Goal: Find specific page/section: Find specific page/section

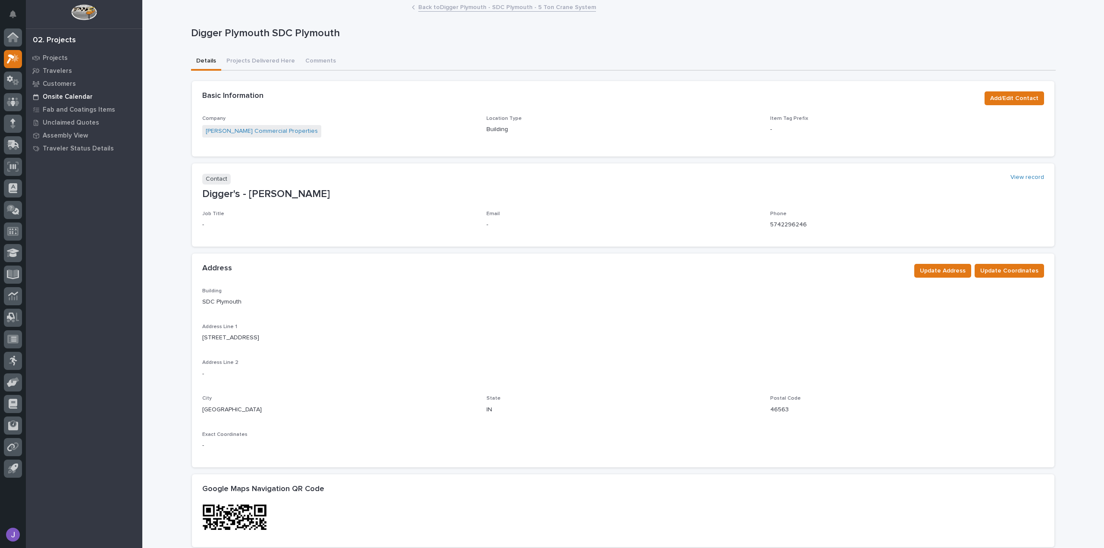
scroll to position [1, 0]
click at [62, 59] on p "Projects" at bounding box center [55, 58] width 25 height 8
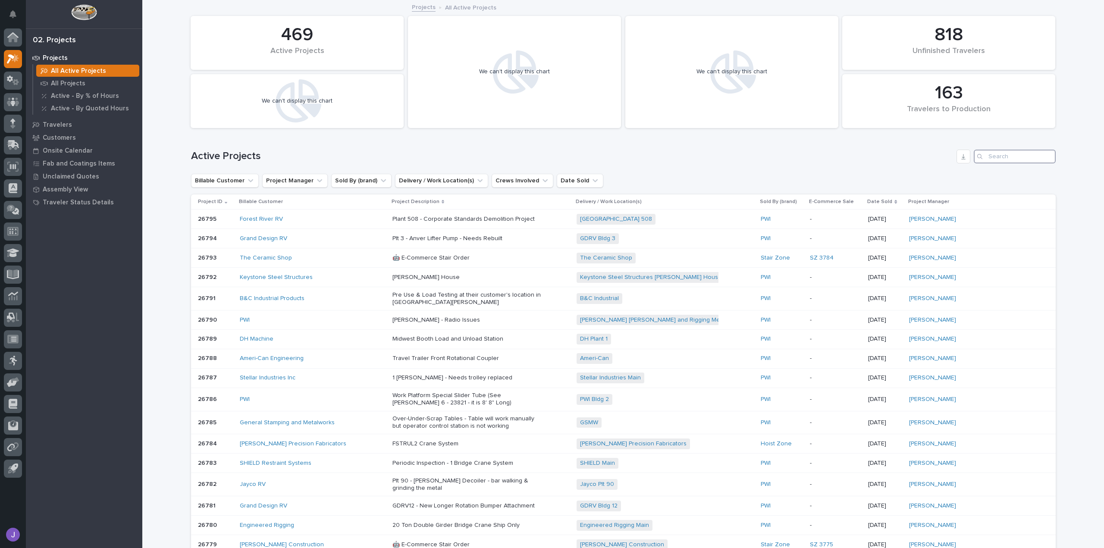
click at [1000, 161] on input "Search" at bounding box center [1014, 157] width 82 height 14
type input "26401"
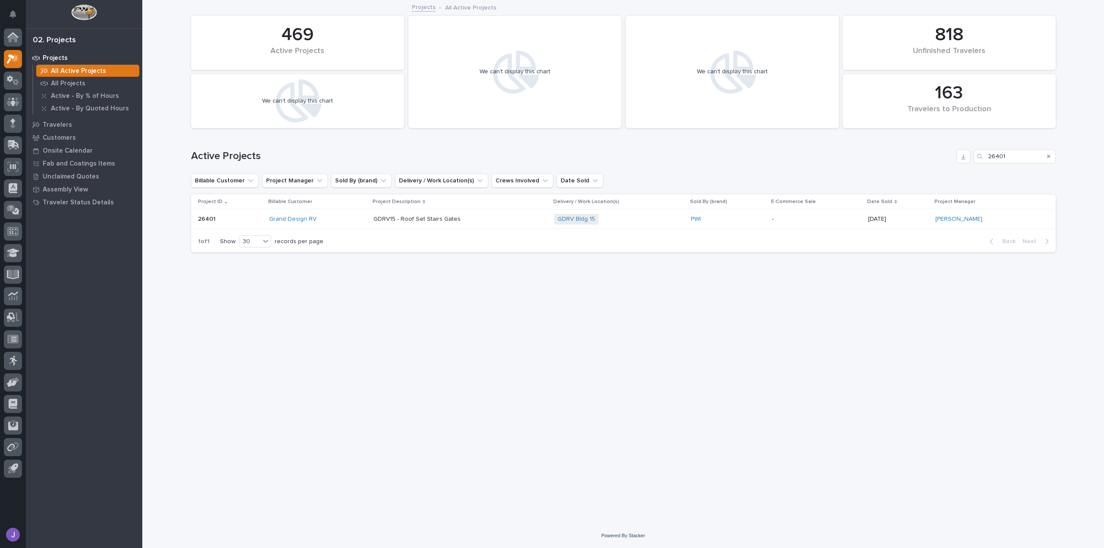
click at [347, 219] on div "Grand Design RV" at bounding box center [317, 219] width 97 height 7
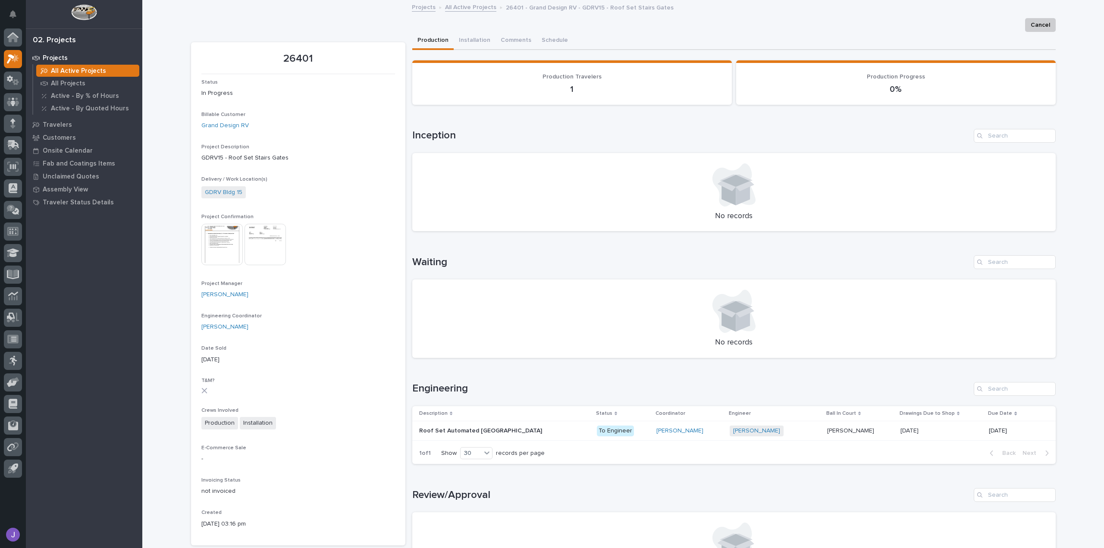
click at [531, 431] on p at bounding box center [494, 430] width 151 height 7
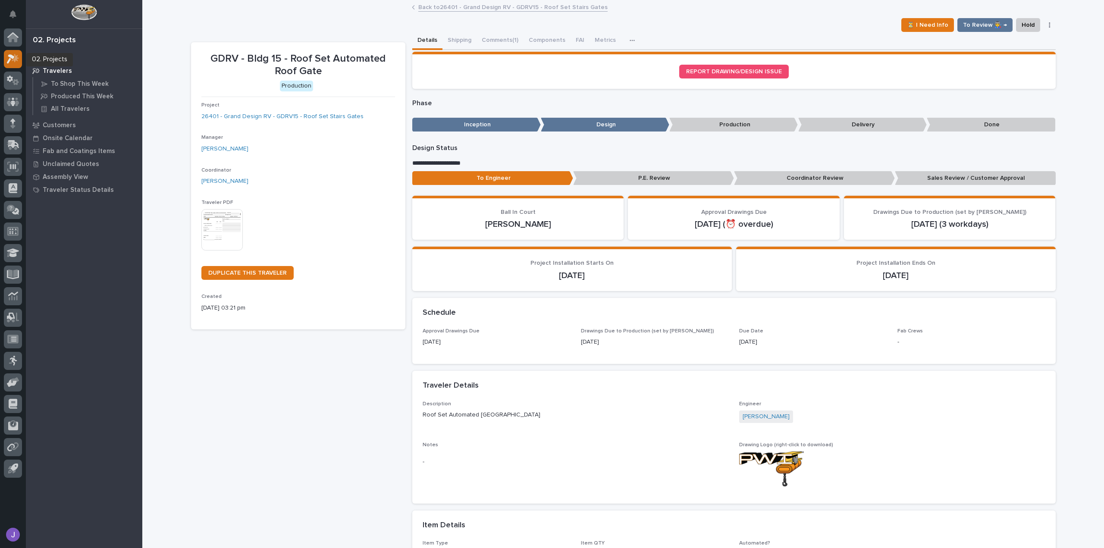
click at [12, 60] on icon at bounding box center [13, 59] width 13 height 10
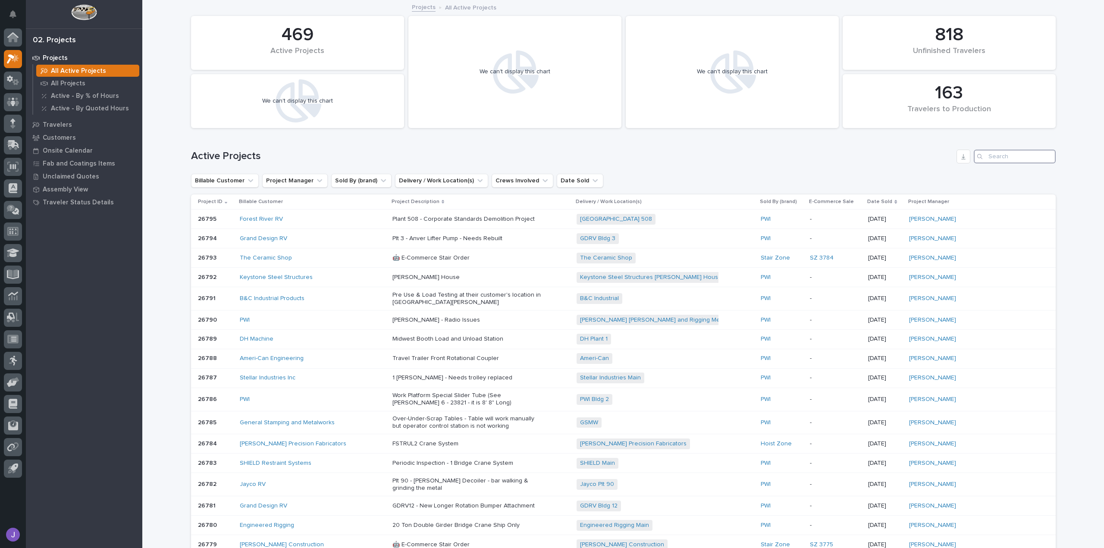
click at [1001, 158] on input "Search" at bounding box center [1014, 157] width 82 height 14
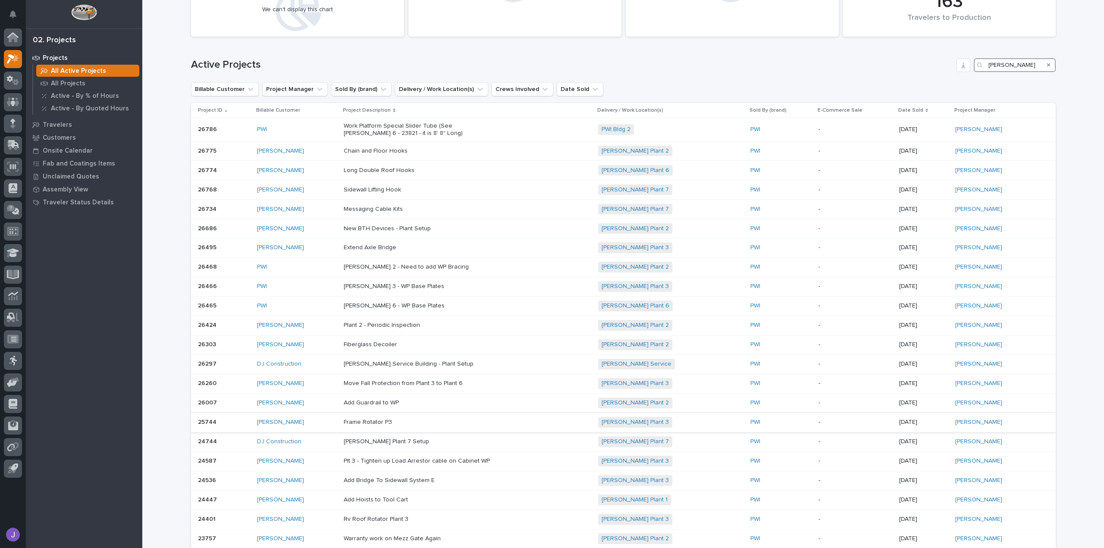
scroll to position [43, 0]
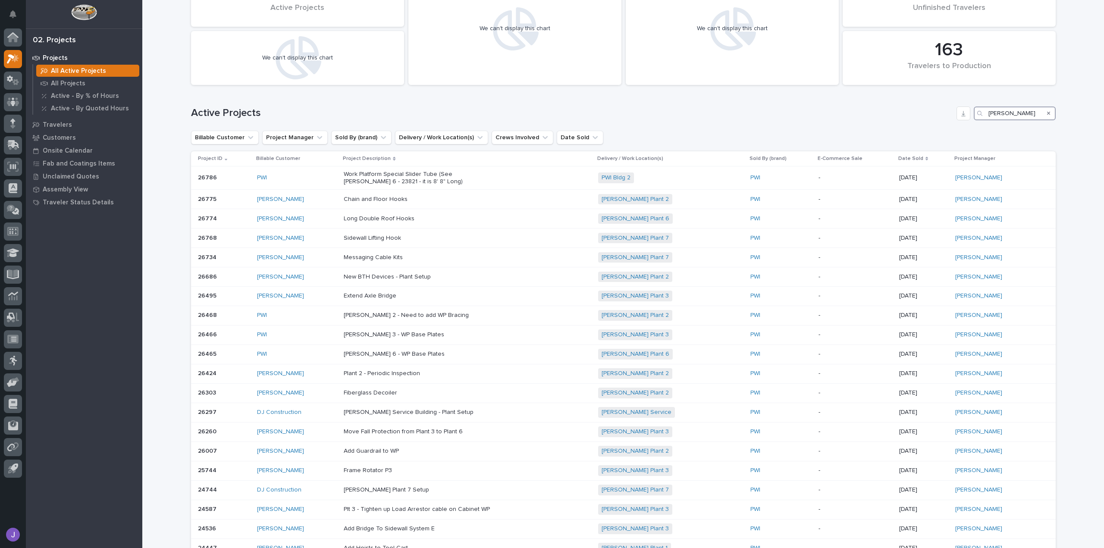
type input "[PERSON_NAME]"
